Goal: Information Seeking & Learning: Learn about a topic

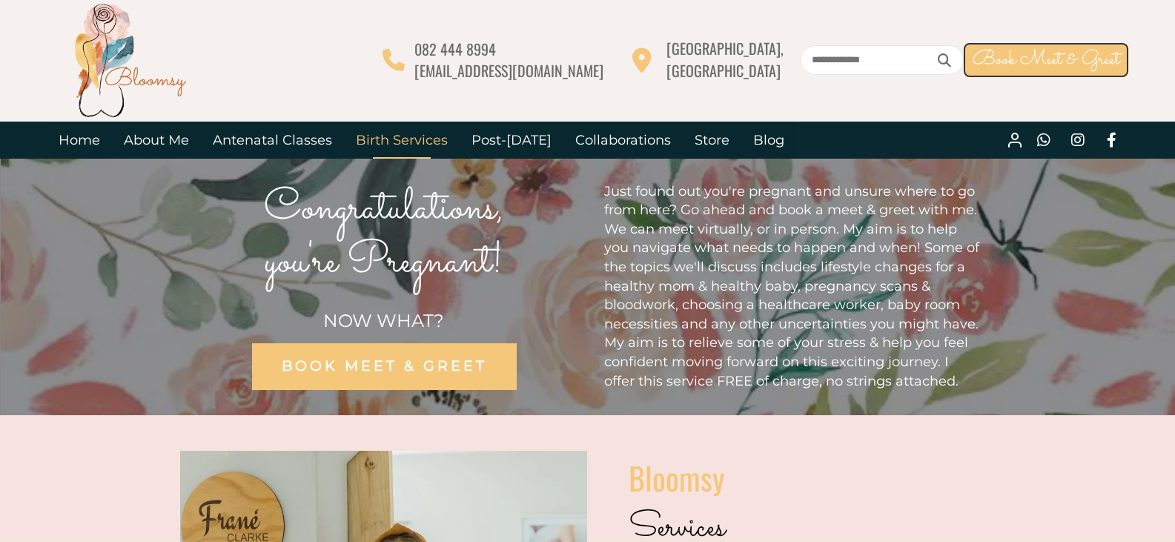
click at [409, 138] on link "Birth Services" at bounding box center [402, 140] width 116 height 37
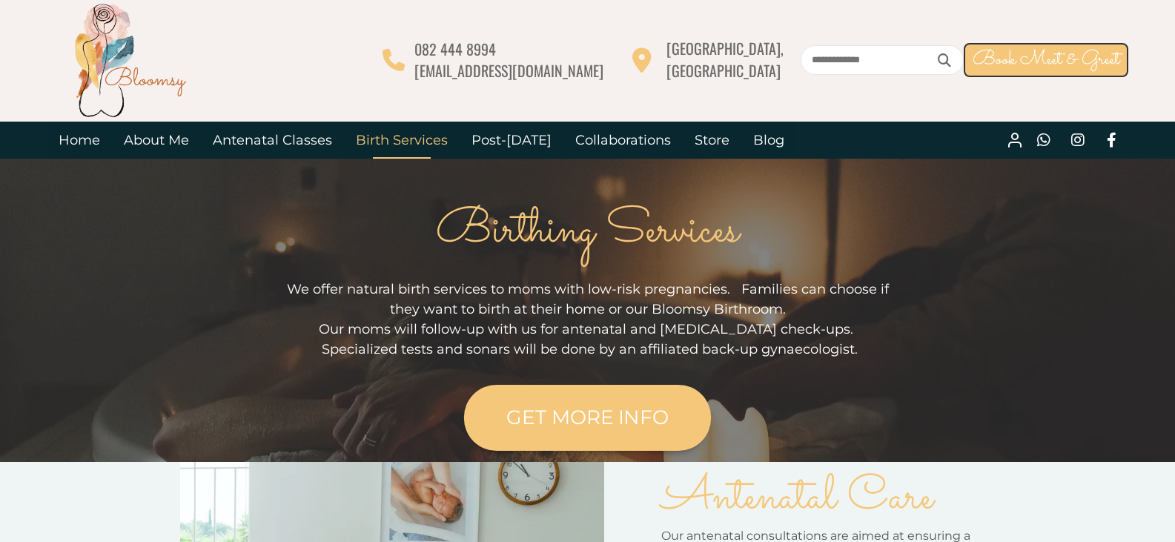
click at [619, 396] on link "GET MORE INFO" at bounding box center [587, 418] width 247 height 66
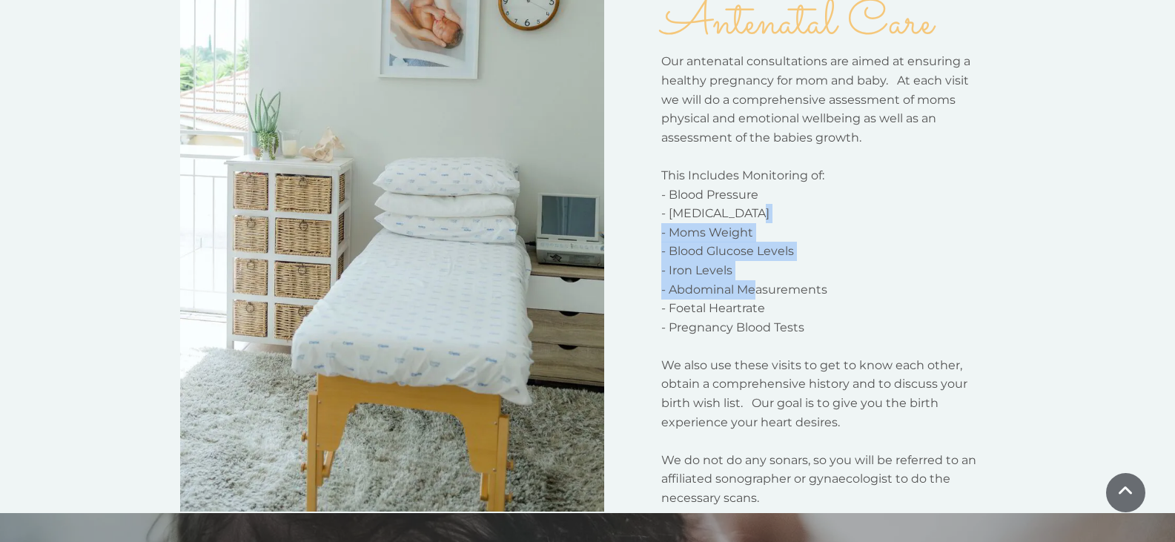
drag, startPoint x: 748, startPoint y: 206, endPoint x: 756, endPoint y: 293, distance: 87.2
click at [756, 292] on div "Our antenatal consultations are aimed at ensuring a healthy pregnancy for mom a…" at bounding box center [820, 279] width 317 height 455
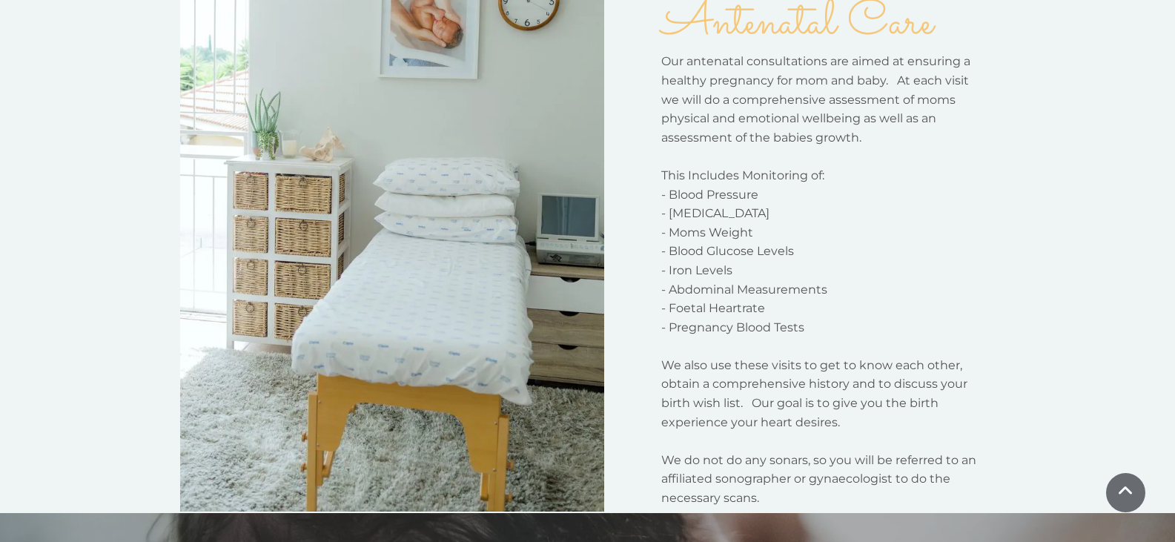
click at [810, 303] on p "- Foetal Heartrate" at bounding box center [820, 308] width 317 height 19
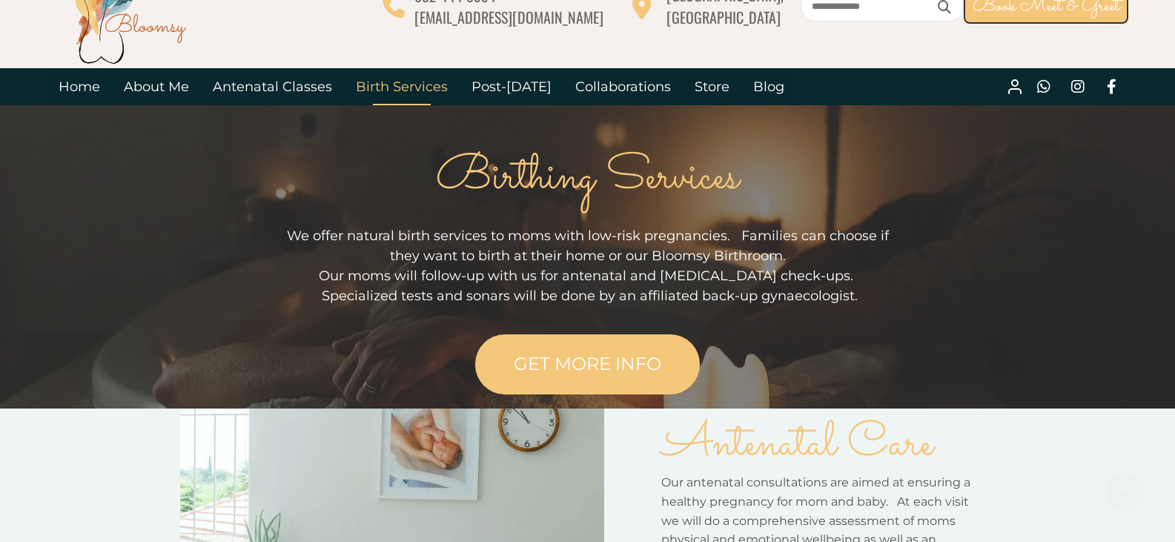
scroll to position [0, 0]
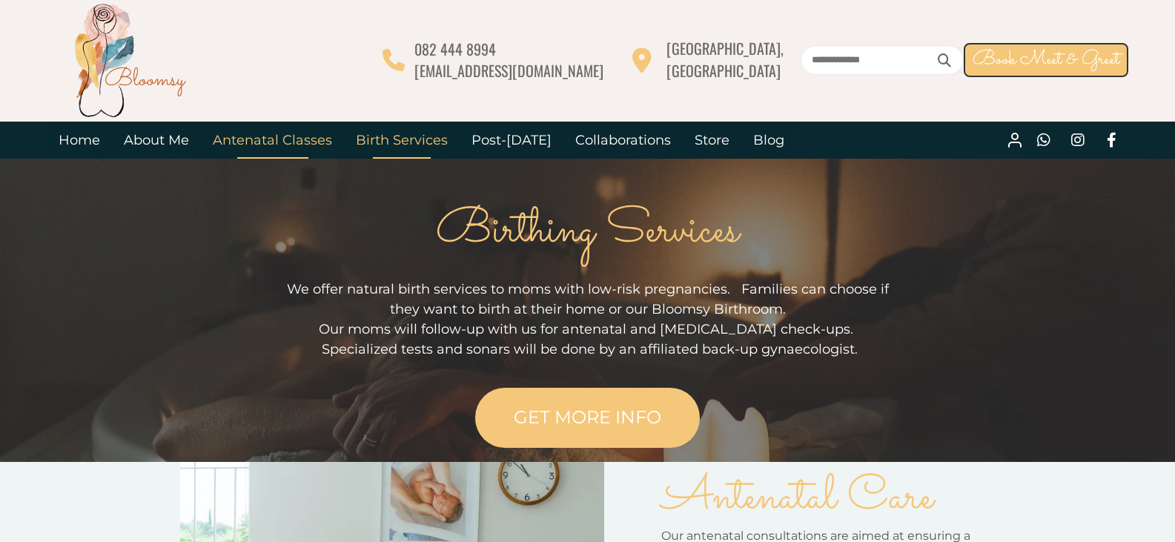
click at [265, 148] on link "Antenatal Classes" at bounding box center [272, 140] width 143 height 37
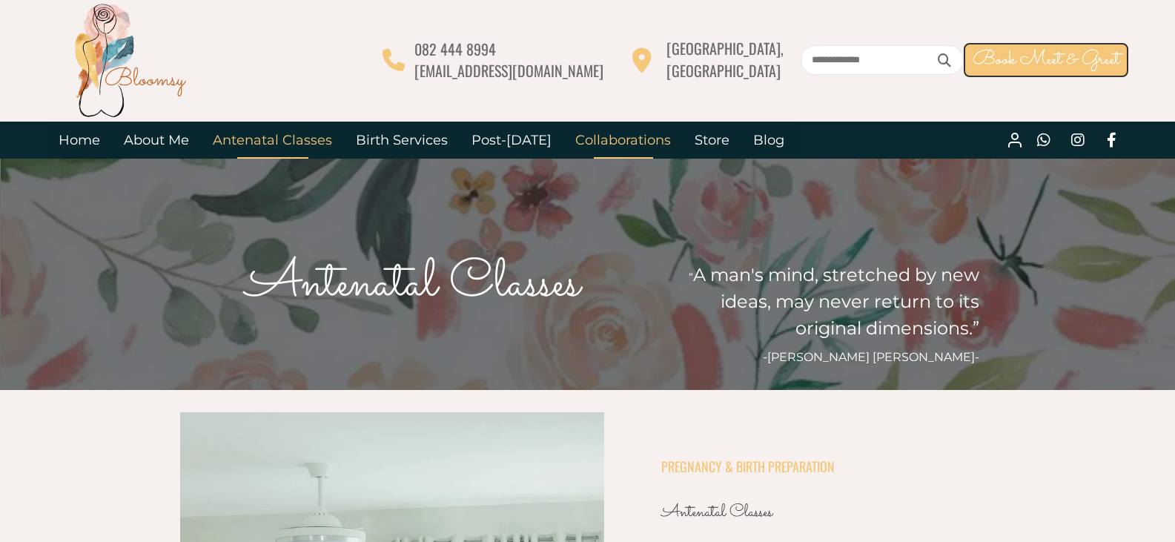
click at [610, 136] on link "Collaborations" at bounding box center [623, 140] width 119 height 37
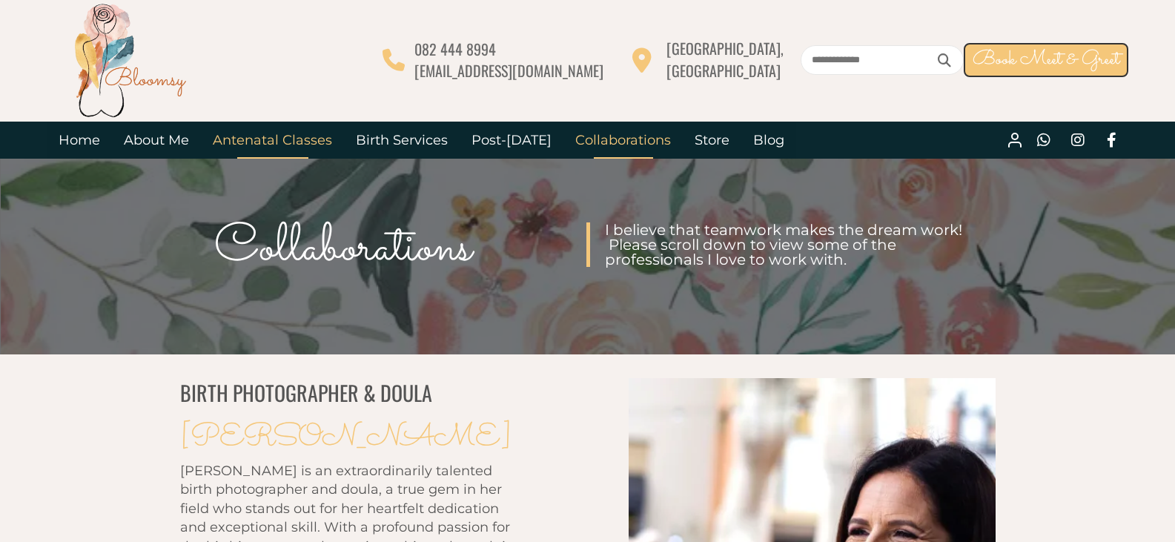
click at [255, 145] on link "Antenatal Classes" at bounding box center [272, 140] width 143 height 37
